Goal: Information Seeking & Learning: Learn about a topic

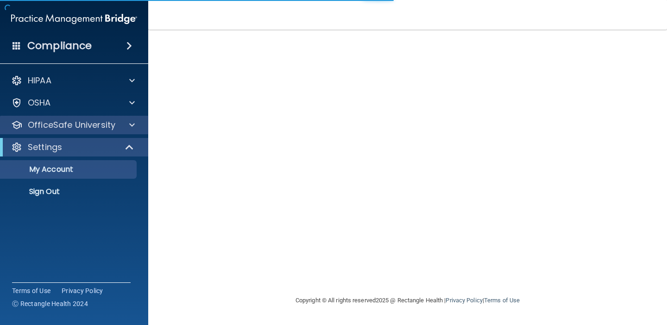
click at [109, 120] on p "OfficeSafe University" at bounding box center [72, 124] width 88 height 11
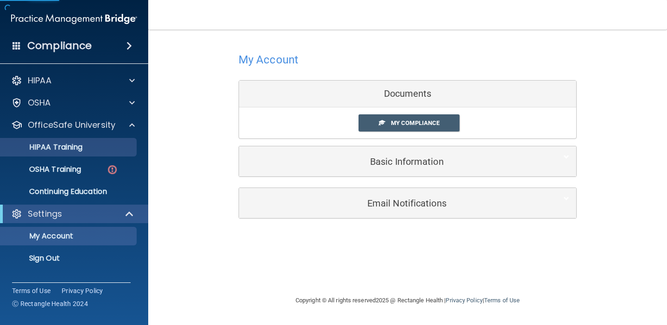
click at [96, 147] on div "HIPAA Training" at bounding box center [69, 147] width 126 height 9
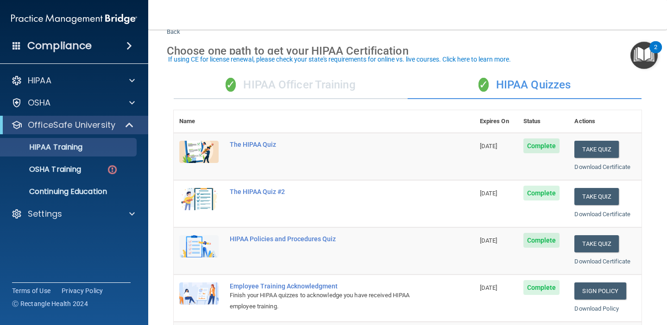
scroll to position [35, 0]
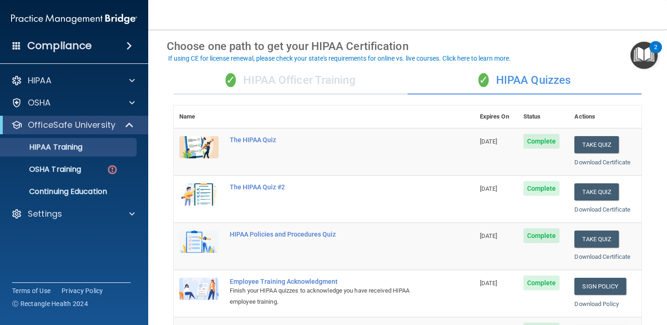
click at [330, 77] on div "✓ HIPAA Officer Training" at bounding box center [291, 81] width 234 height 28
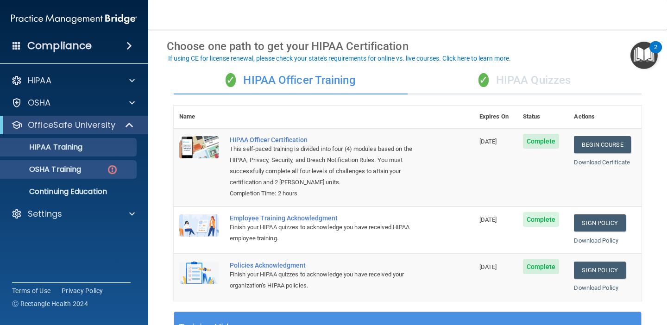
click at [65, 169] on p "OSHA Training" at bounding box center [43, 169] width 75 height 9
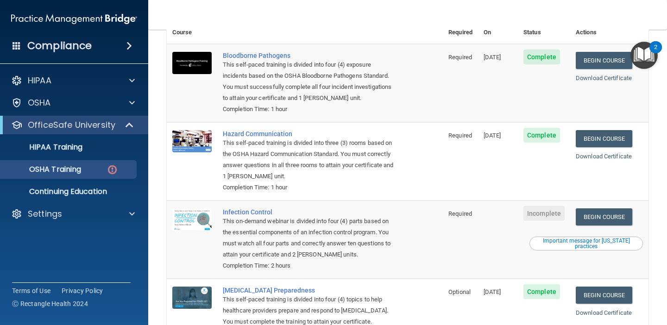
scroll to position [100, 0]
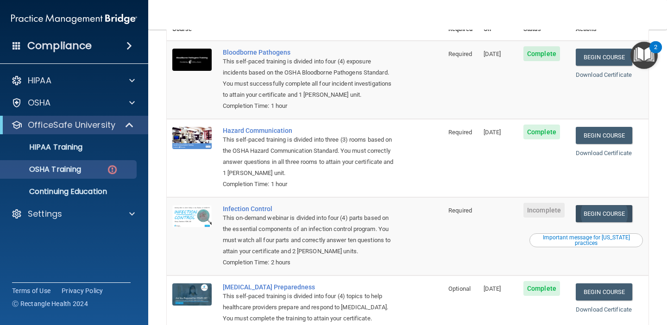
click at [602, 205] on link "Begin Course" at bounding box center [604, 213] width 56 height 17
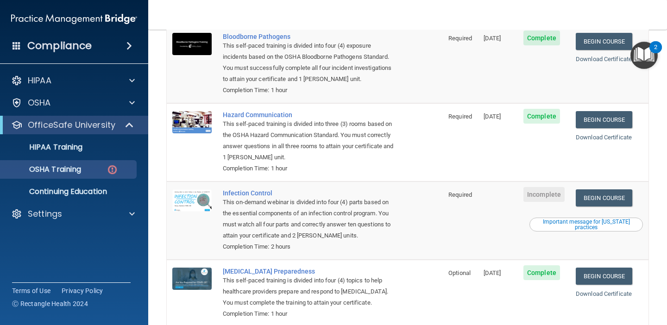
scroll to position [132, 0]
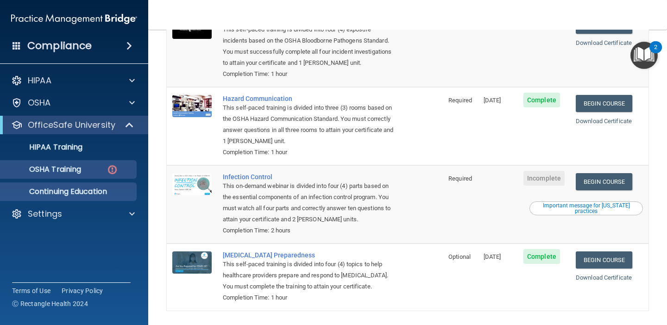
click at [82, 191] on p "Continuing Education" at bounding box center [69, 191] width 126 height 9
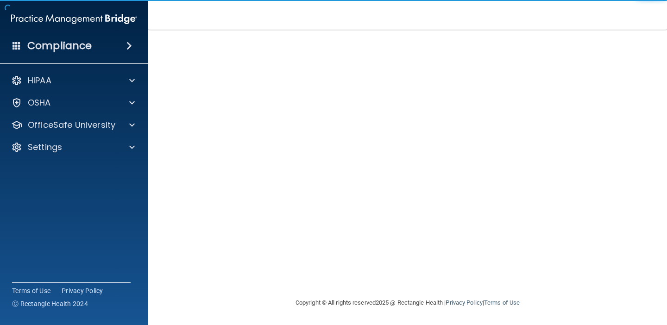
scroll to position [71, 0]
